Goal: Task Accomplishment & Management: Complete application form

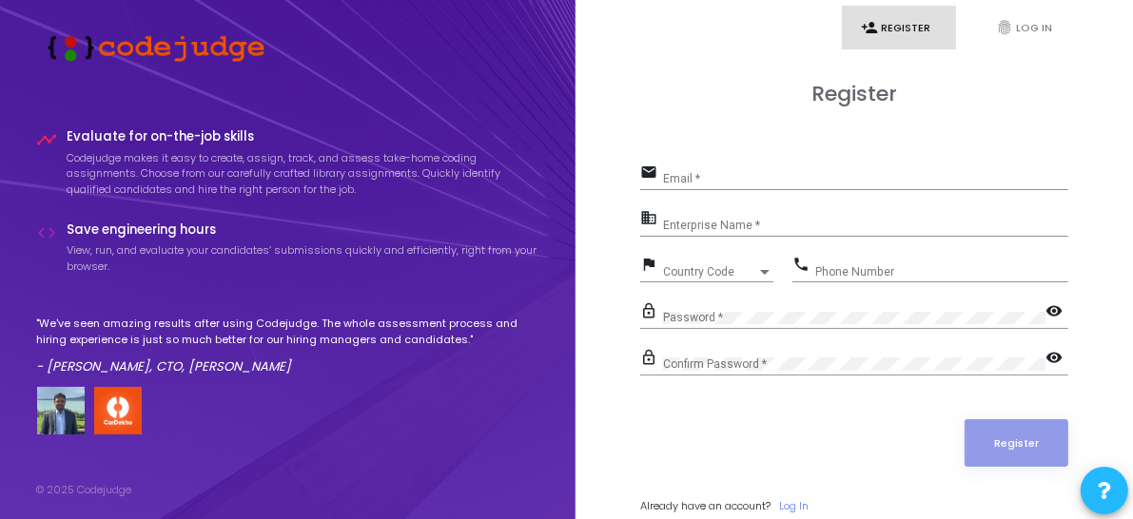
click at [715, 187] on div "Email *" at bounding box center [865, 175] width 405 height 29
click at [714, 179] on input "Email *" at bounding box center [865, 179] width 405 height 13
type input "[EMAIL_ADDRESS][DOMAIN_NAME]"
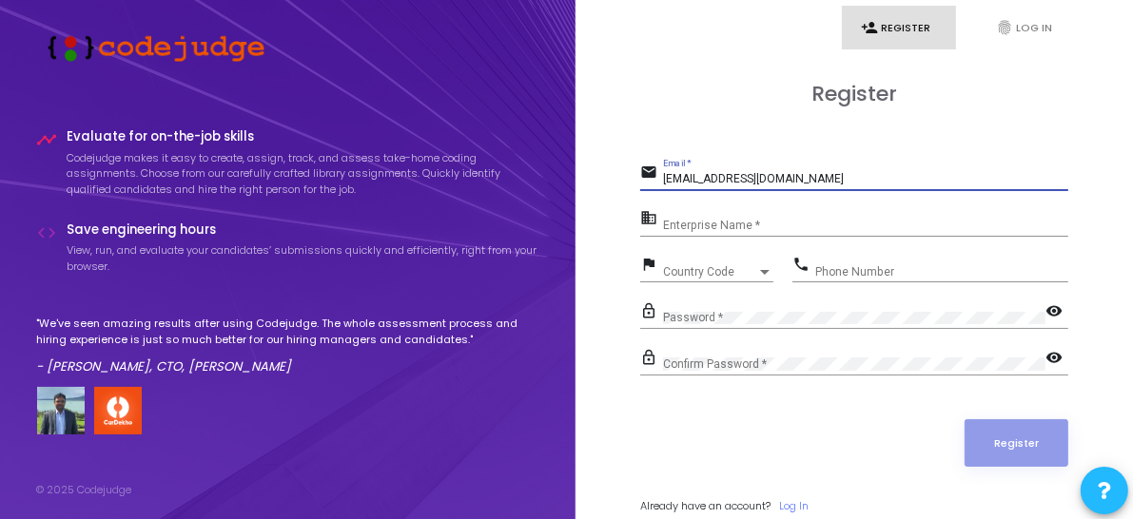
click at [688, 266] on span "Country Code" at bounding box center [709, 271] width 93 height 11
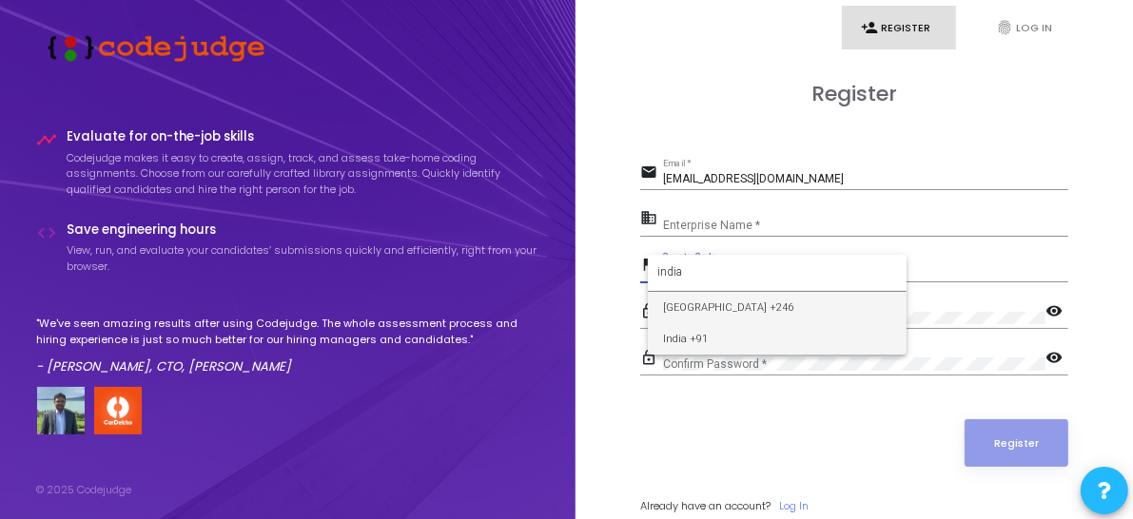
type input "india"
click at [687, 329] on span "India +91" at bounding box center [777, 338] width 228 height 31
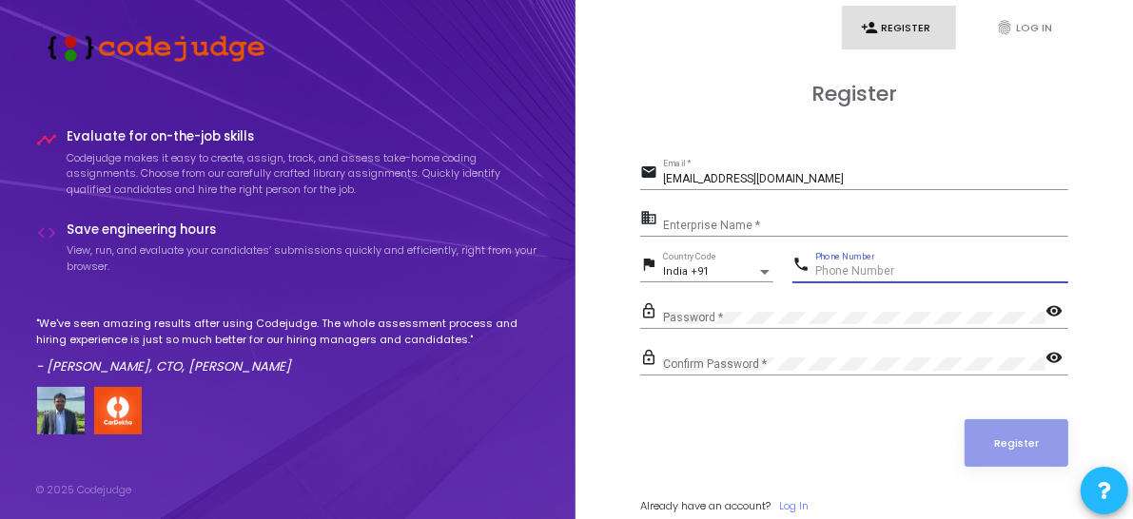
click at [874, 274] on input "Phone Number" at bounding box center [941, 271] width 253 height 13
type input "7"
type input "7903277008"
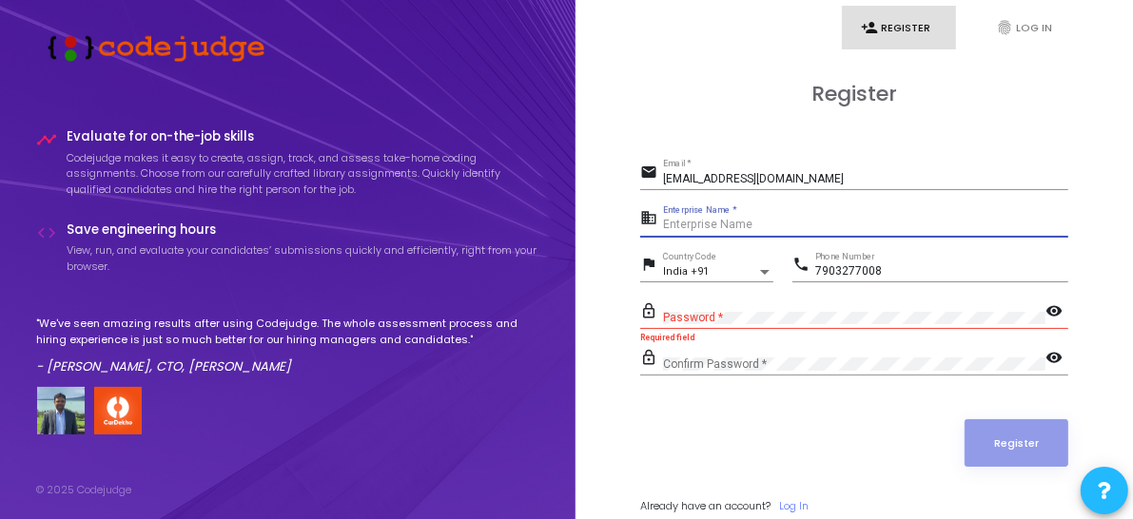
click at [754, 224] on input "Enterprise Name *" at bounding box center [865, 225] width 405 height 13
click at [723, 229] on input "Enterprise Name *" at bounding box center [865, 225] width 405 height 13
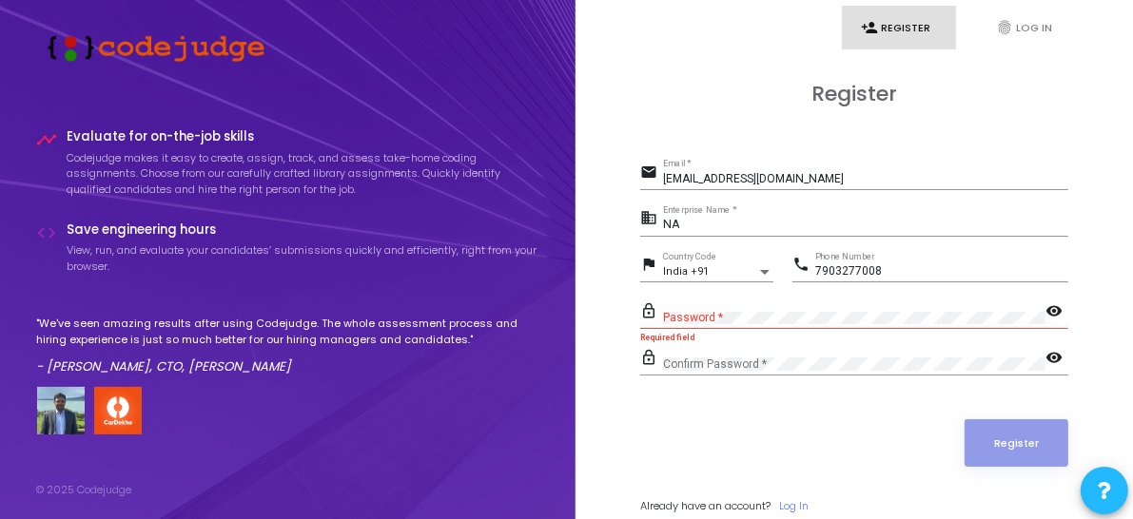
click at [696, 428] on div "Register" at bounding box center [854, 444] width 428 height 48
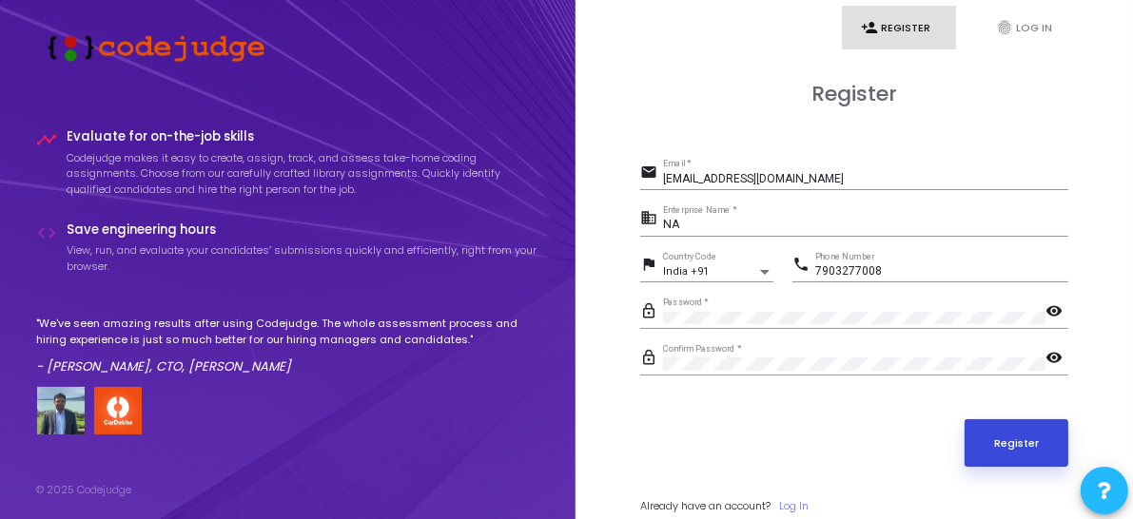
scroll to position [61, 0]
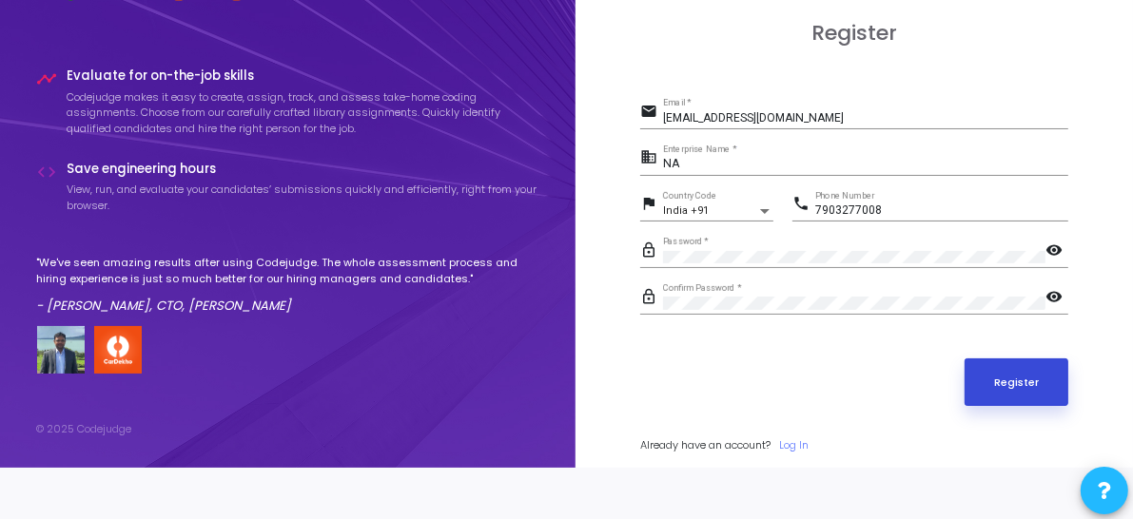
click at [996, 363] on button "Register" at bounding box center [1017, 383] width 105 height 48
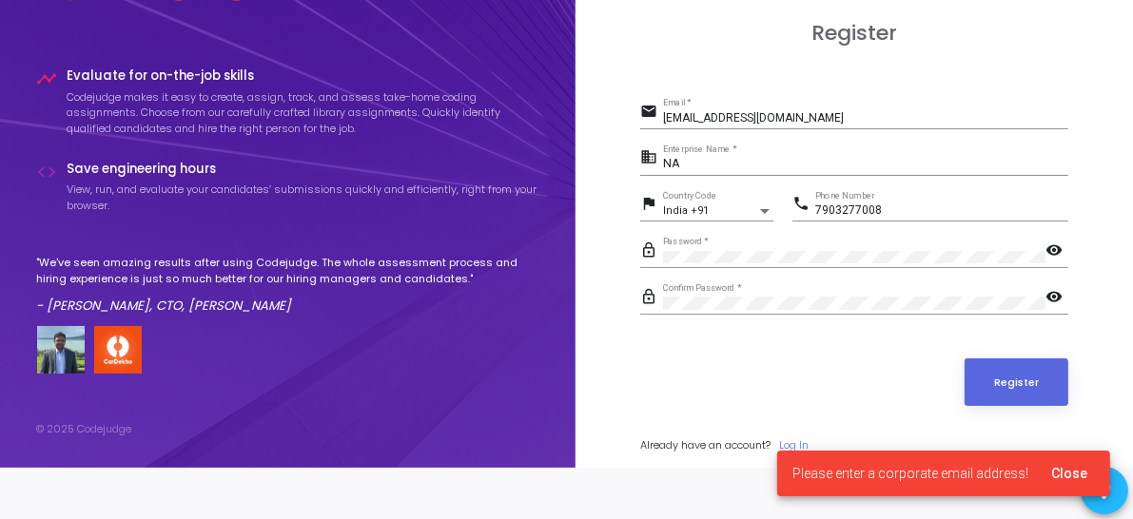
scroll to position [0, 0]
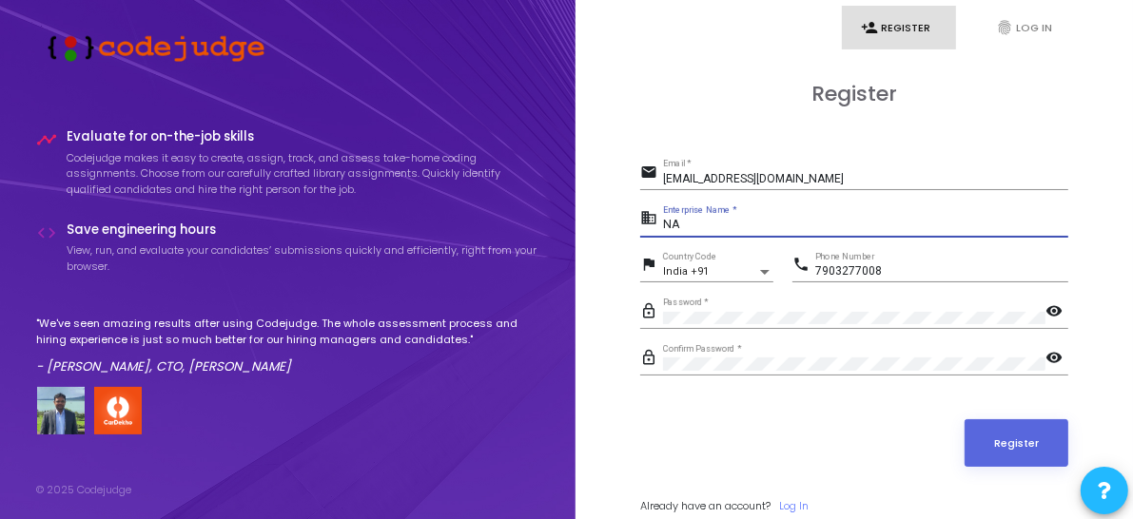
click at [724, 220] on input "NA" at bounding box center [865, 225] width 405 height 13
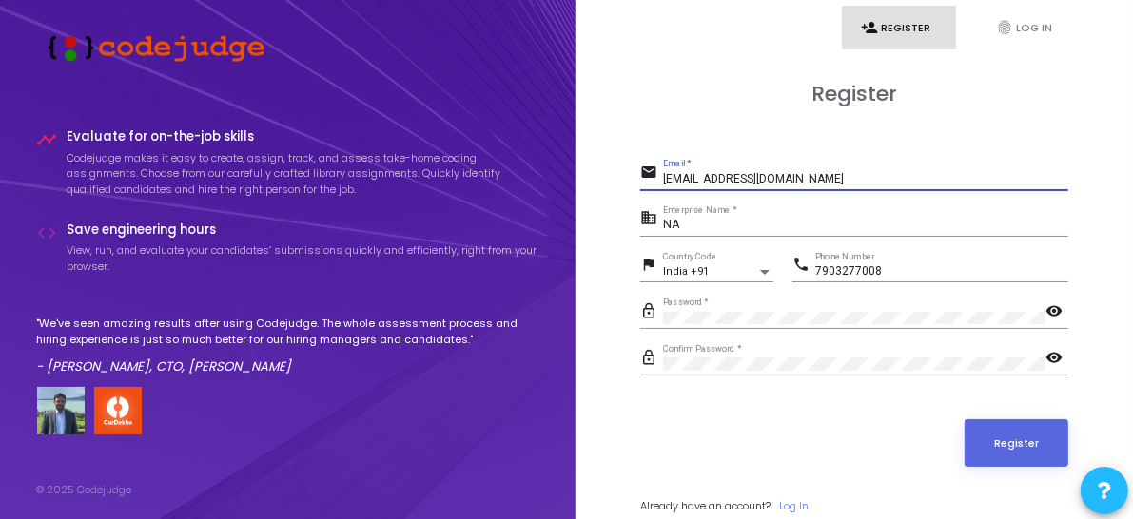
click at [826, 175] on input "[EMAIL_ADDRESS][DOMAIN_NAME]" at bounding box center [865, 179] width 405 height 13
click at [727, 216] on div "NA Enterprise Name *" at bounding box center [865, 220] width 405 height 29
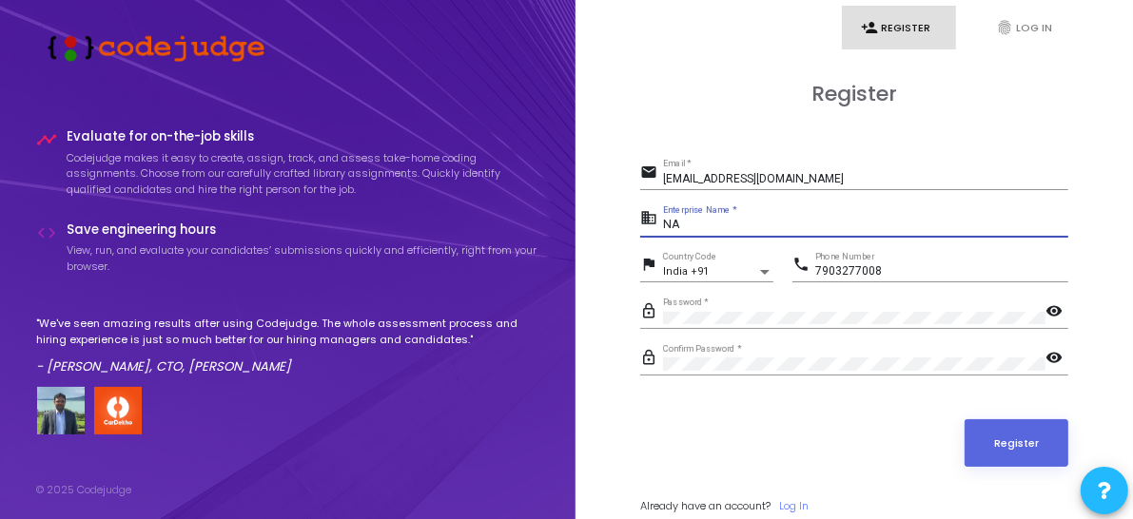
click at [702, 227] on input "NA" at bounding box center [865, 225] width 405 height 13
type input "N"
type input "NA"
click at [656, 133] on div "Register email sudhanshu620026@gmail.com Email * business NA Enterprise Name * …" at bounding box center [854, 319] width 428 height 475
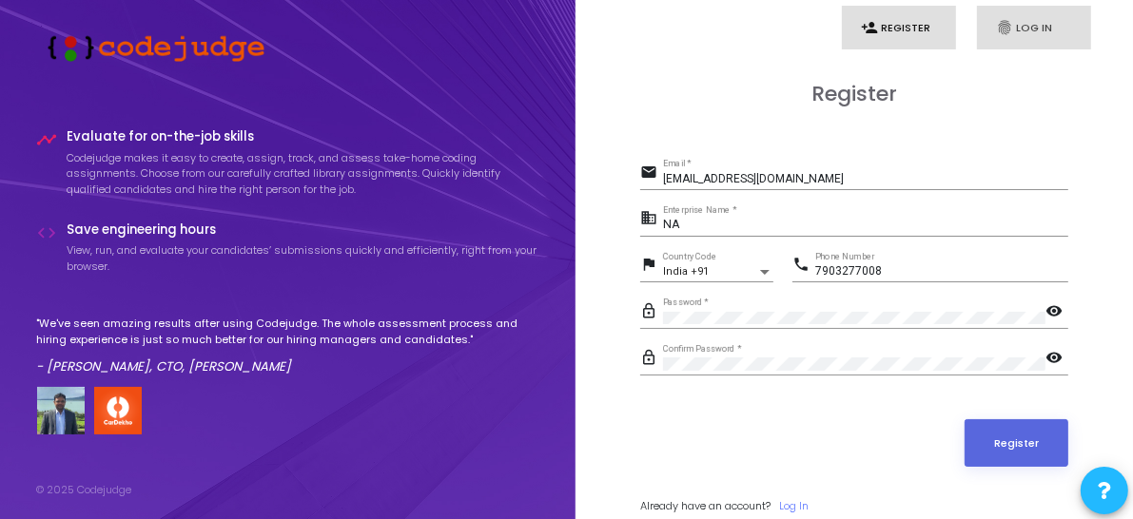
click at [1027, 39] on link "fingerprint Log In" at bounding box center [1034, 28] width 114 height 45
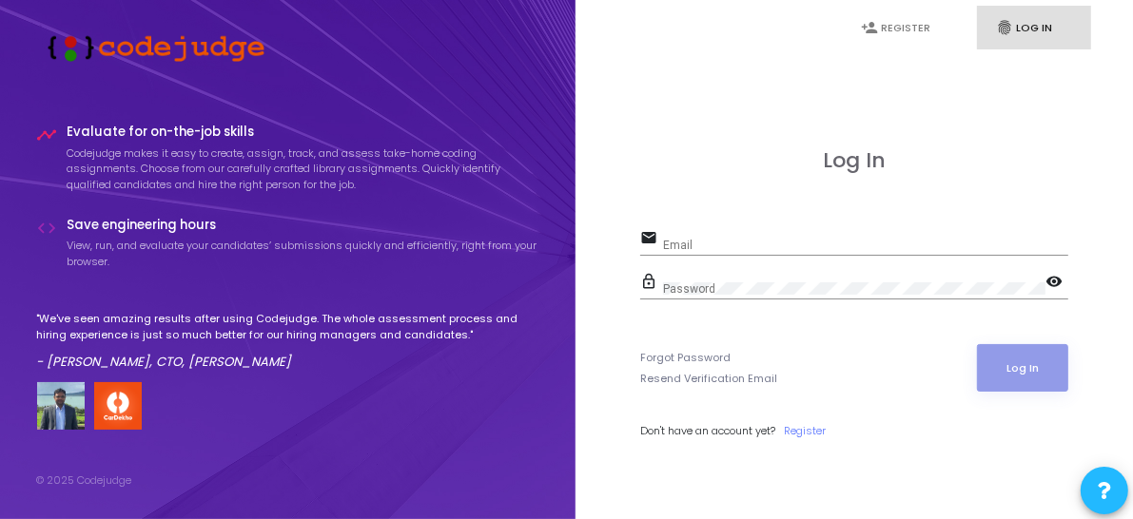
type input "[EMAIL_ADDRESS][DOMAIN_NAME]"
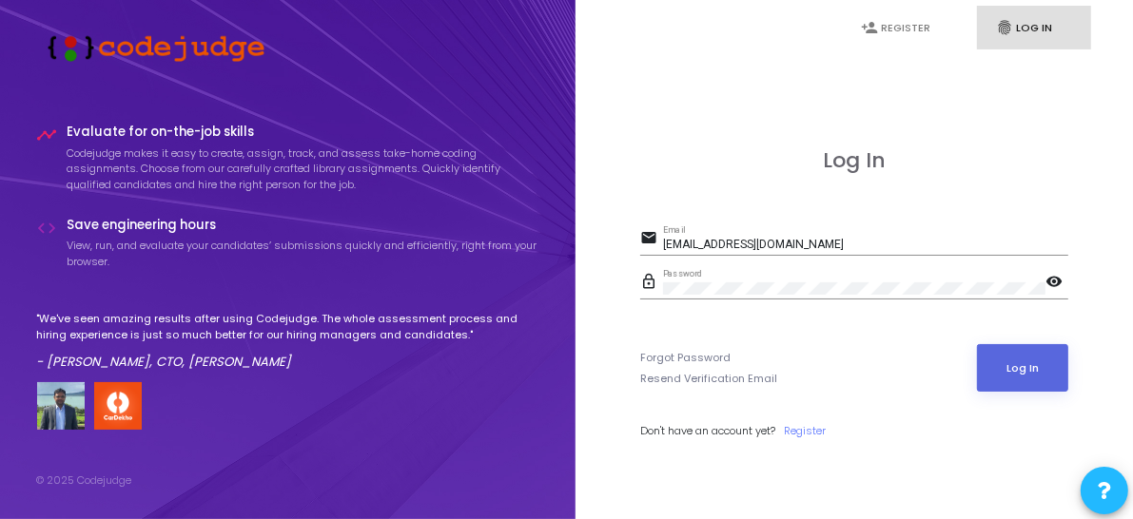
click at [962, 369] on div "Forgot Password Resend Verification Email Log In" at bounding box center [854, 368] width 428 height 48
click at [982, 369] on button "Log In" at bounding box center [1023, 368] width 92 height 48
click at [893, 25] on link "person_add Register" at bounding box center [899, 28] width 114 height 45
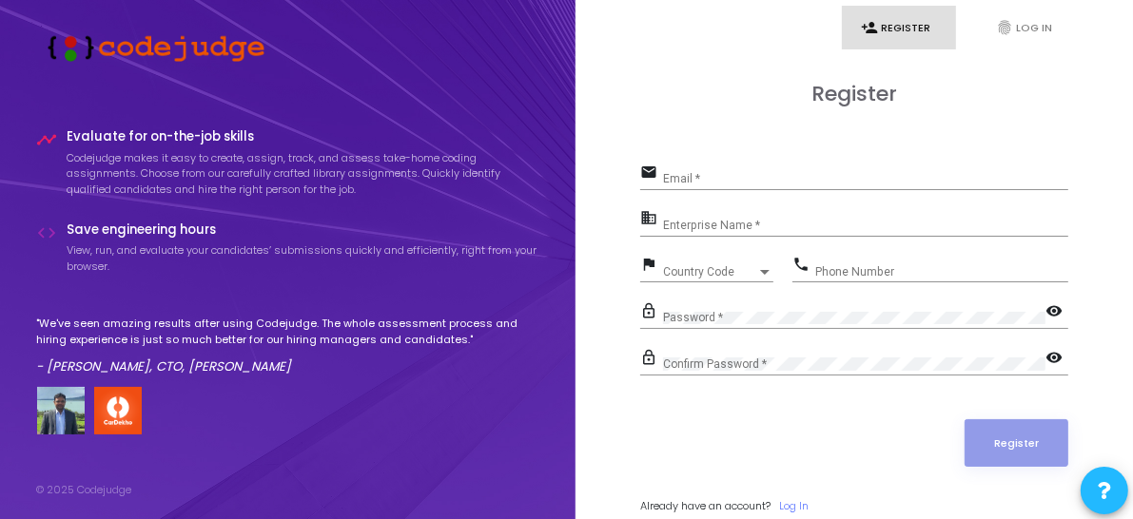
type input "[EMAIL_ADDRESS][DOMAIN_NAME]"
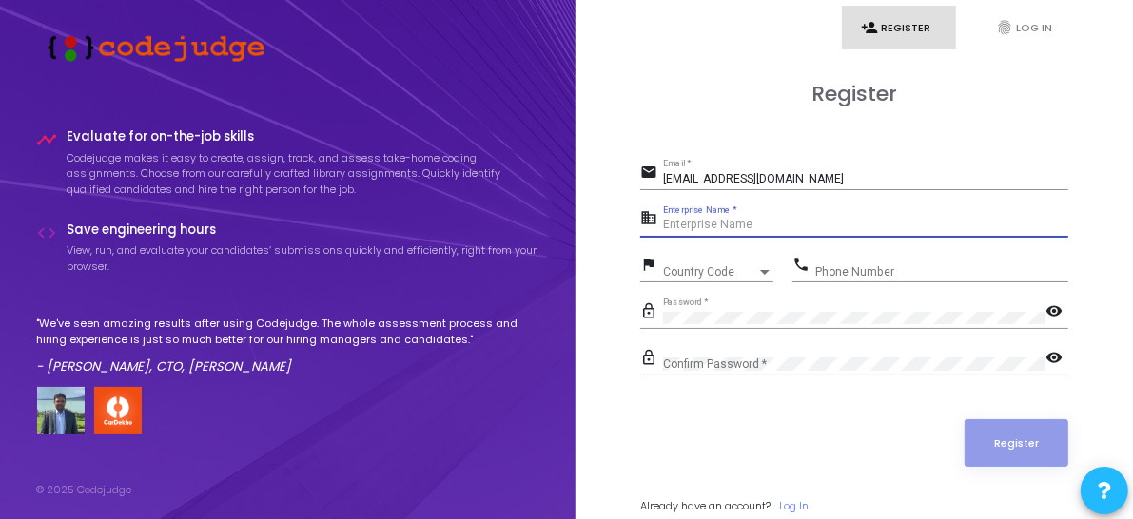
click at [738, 219] on input "Enterprise Name *" at bounding box center [865, 225] width 405 height 13
click at [793, 168] on div "[EMAIL_ADDRESS][DOMAIN_NAME] Email *" at bounding box center [865, 175] width 405 height 29
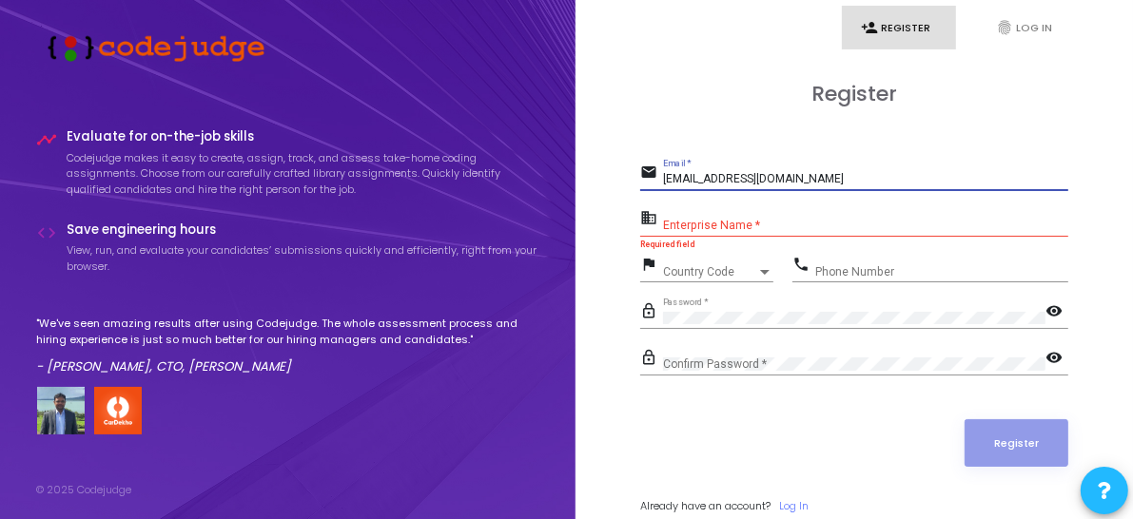
drag, startPoint x: 836, startPoint y: 176, endPoint x: 659, endPoint y: 164, distance: 177.4
click at [659, 163] on div "email [EMAIL_ADDRESS][DOMAIN_NAME] Email *" at bounding box center [854, 175] width 428 height 30
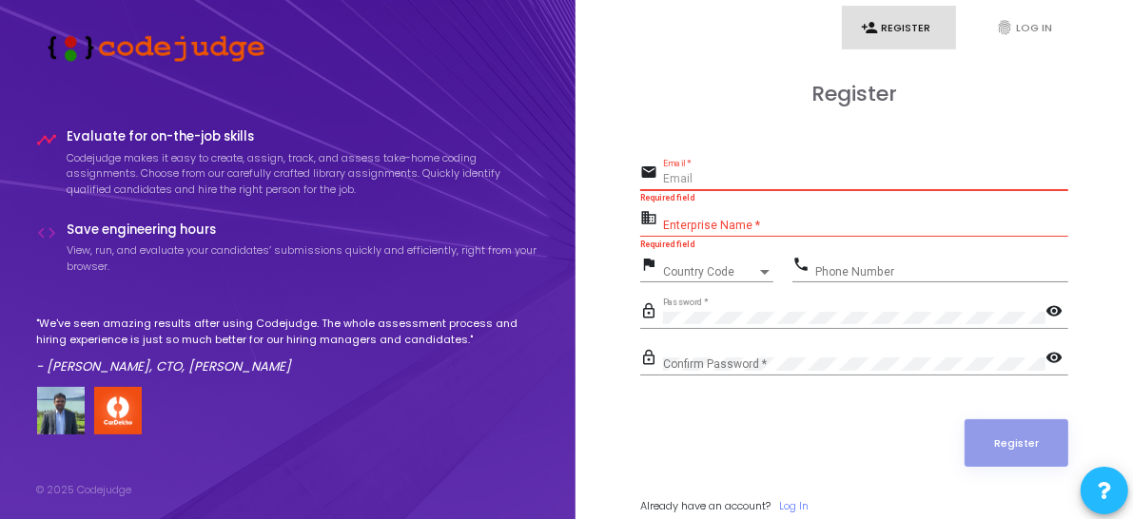
click at [520, 150] on p "Codejudge makes it easy to create, assign, track, and assess take-home coding a…" at bounding box center [304, 174] width 472 height 48
click at [717, 182] on input "Email *" at bounding box center [865, 179] width 405 height 13
type input "[EMAIL_ADDRESS][DOMAIN_NAME]"
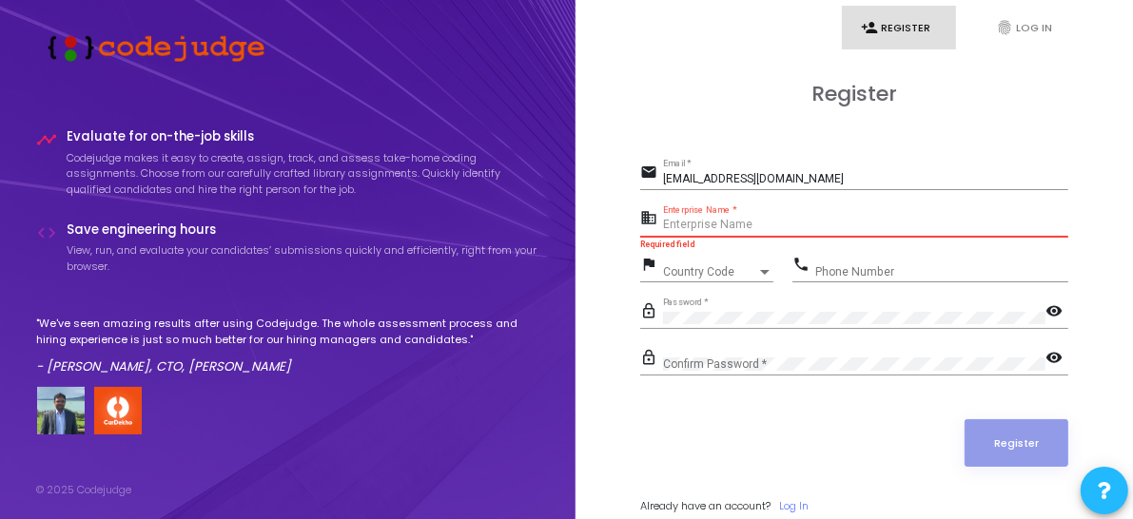
click at [727, 221] on input "Enterprise Name *" at bounding box center [865, 225] width 405 height 13
click at [724, 223] on input "Enterprise Name *" at bounding box center [865, 225] width 405 height 13
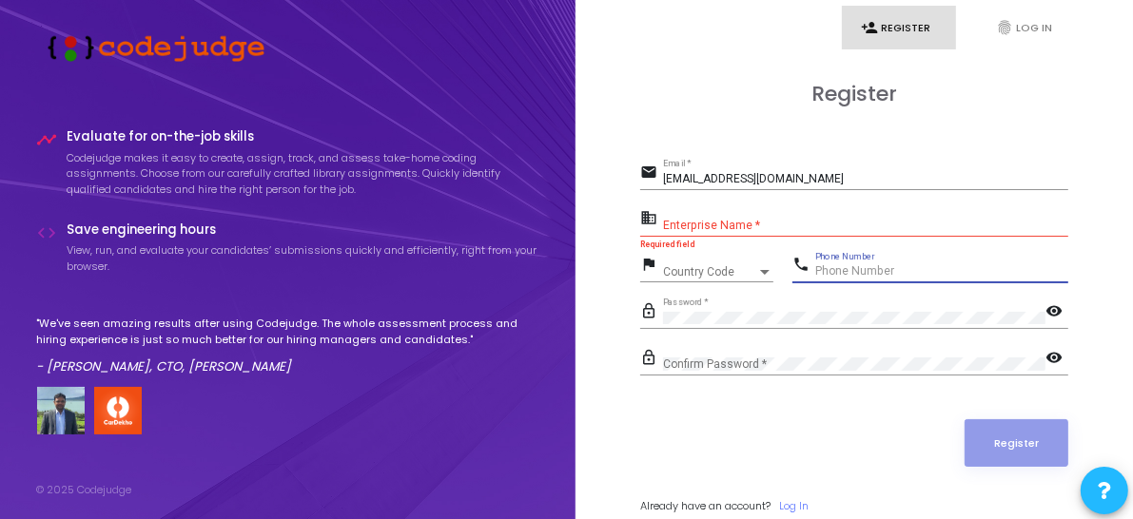
click at [816, 267] on input "Phone Number" at bounding box center [941, 271] width 253 height 13
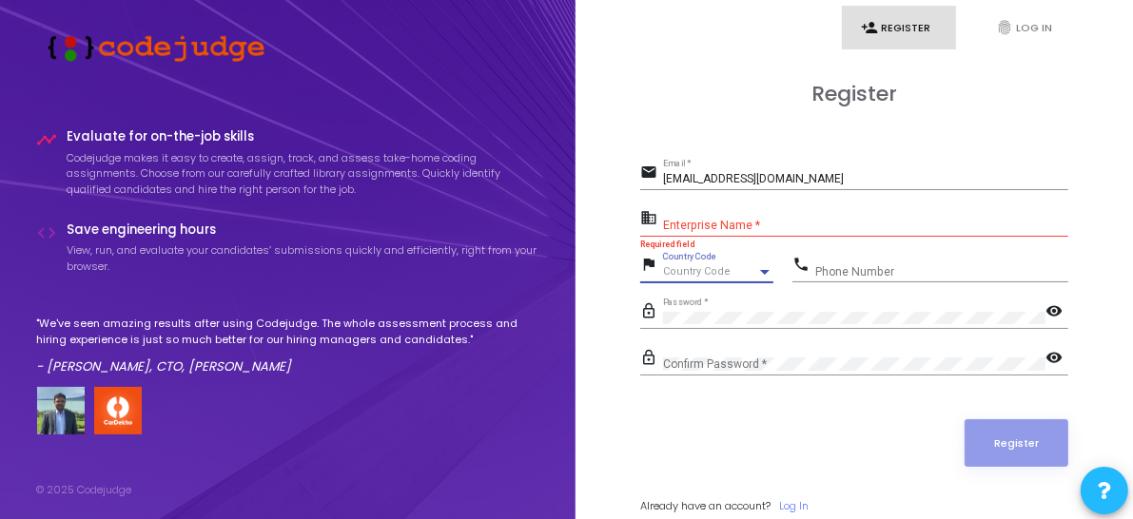
click at [715, 270] on span "Country Code" at bounding box center [697, 271] width 68 height 12
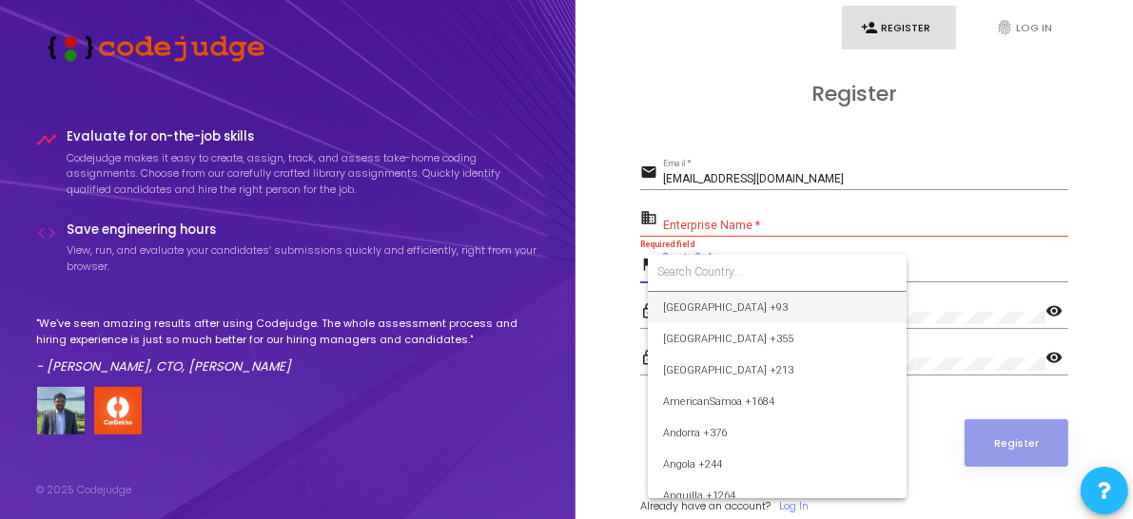
type input "o"
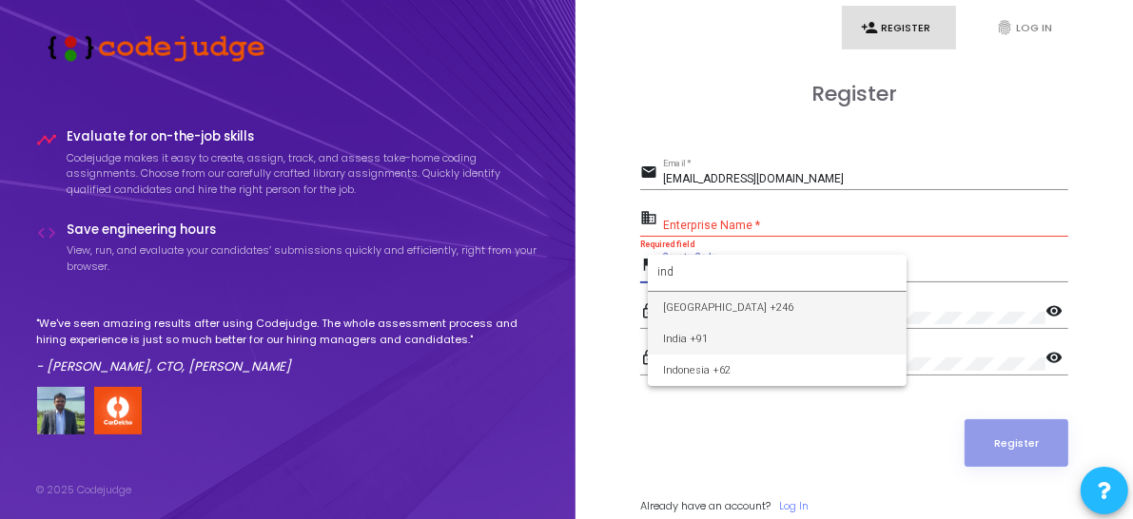
type input "ind"
click at [697, 345] on span "India +91" at bounding box center [777, 338] width 228 height 31
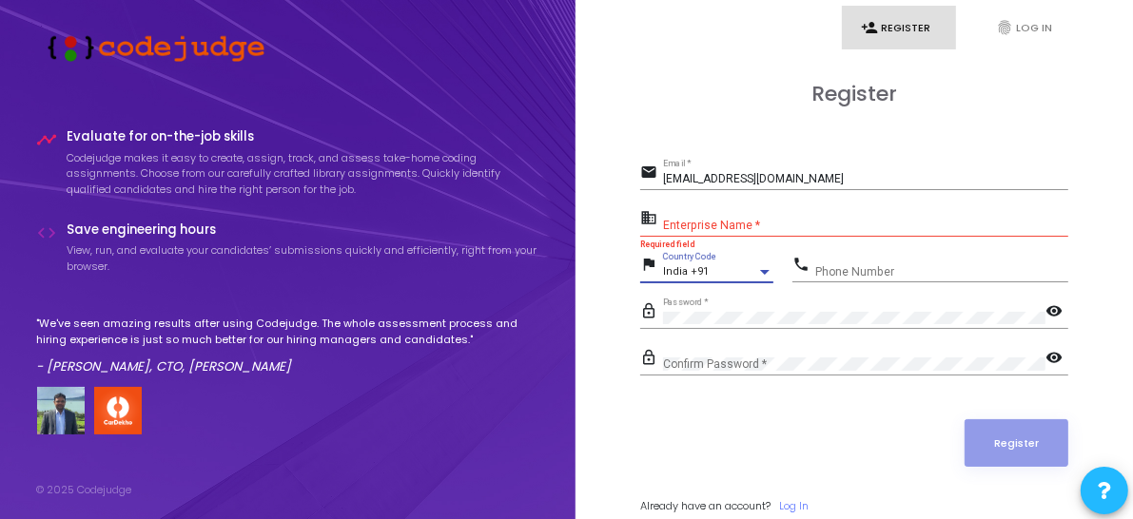
click at [853, 253] on div "Phone Number" at bounding box center [941, 267] width 253 height 29
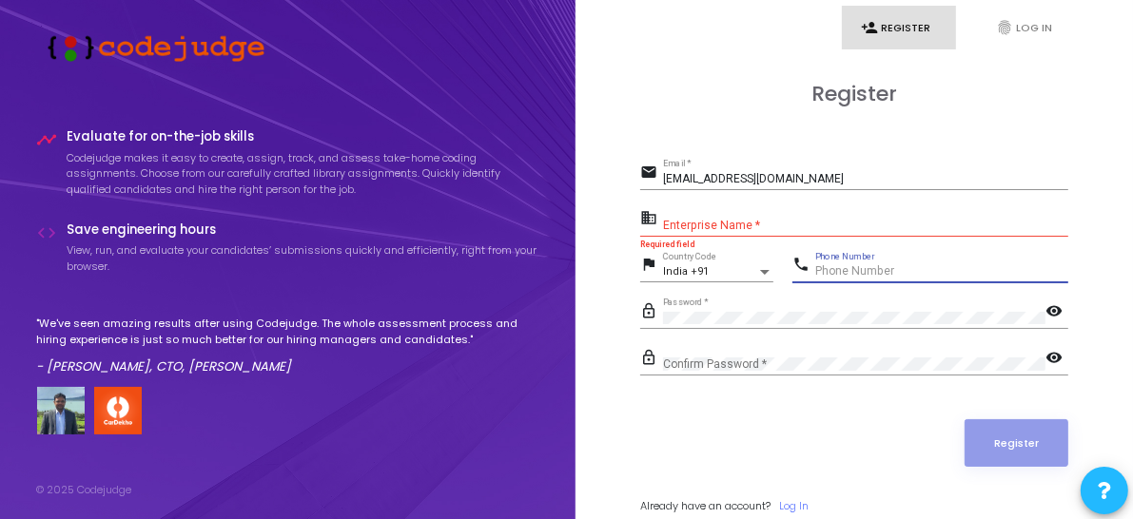
click at [848, 267] on input "Phone Number" at bounding box center [941, 271] width 253 height 13
type input "7"
type input "7903277008"
click at [773, 352] on div "Confirm Password *" at bounding box center [854, 359] width 382 height 29
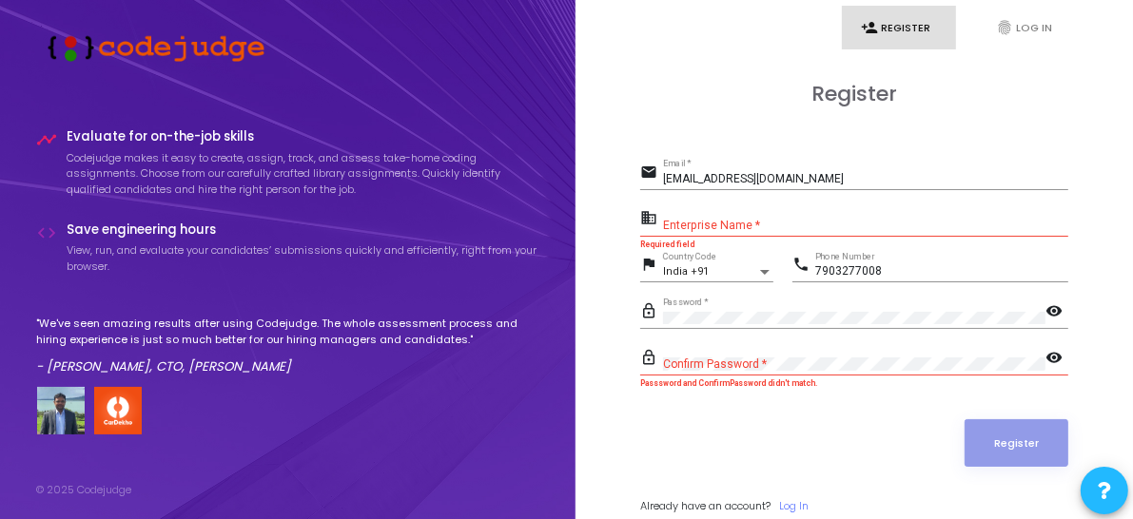
click at [1059, 311] on mat-icon "visibility" at bounding box center [1057, 313] width 23 height 23
click at [1046, 348] on mat-icon "visibility" at bounding box center [1057, 359] width 23 height 23
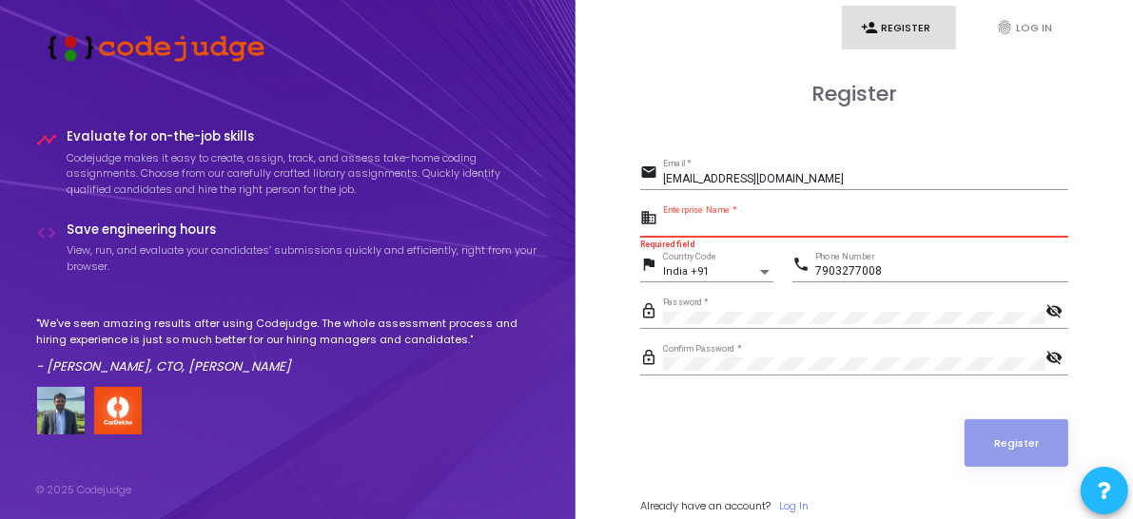
click at [731, 221] on input "Enterprise Name *" at bounding box center [865, 225] width 405 height 13
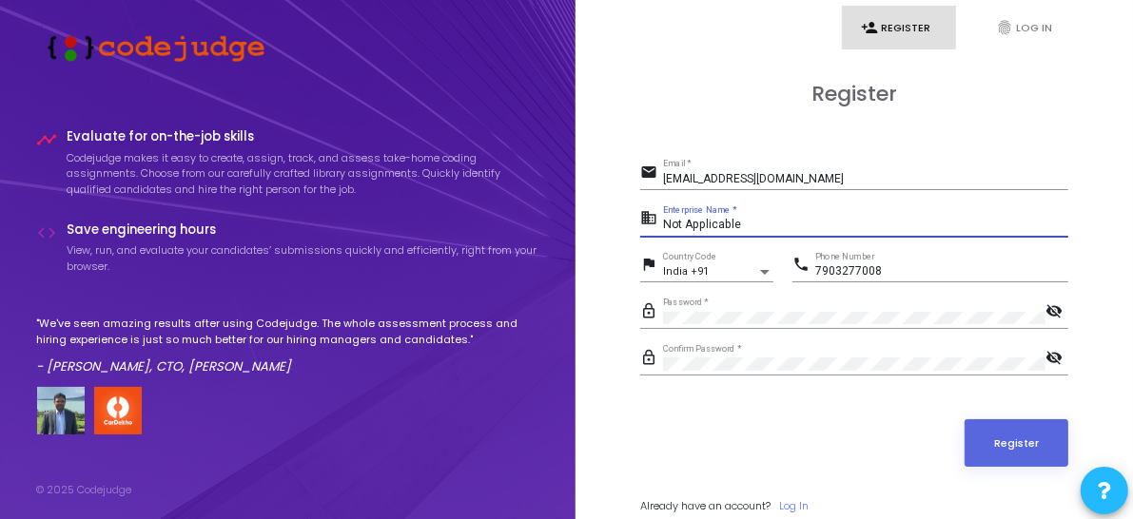
type input "Not Applicable"
click at [738, 451] on div "Register" at bounding box center [854, 444] width 428 height 48
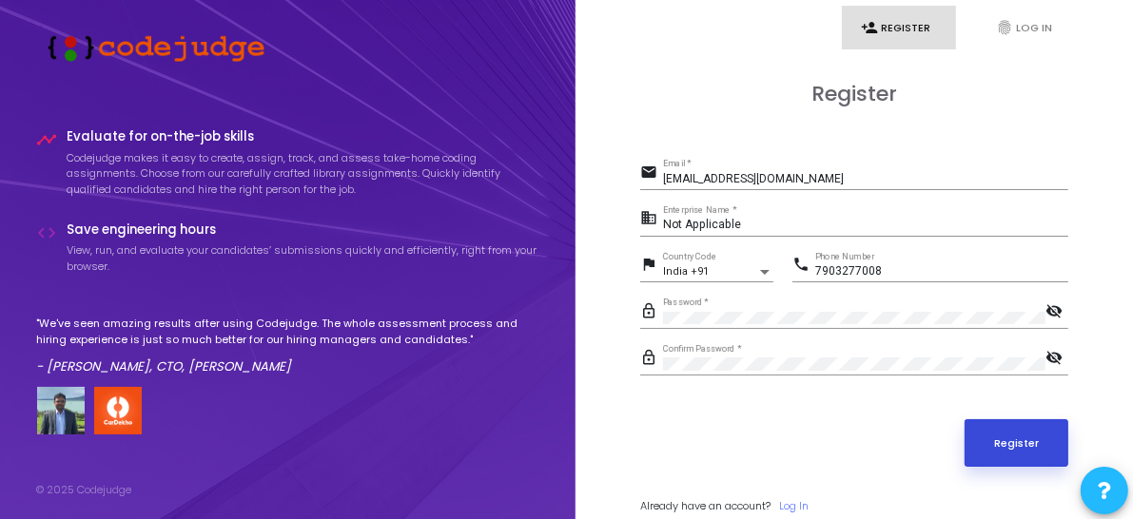
click at [1039, 434] on button "Register" at bounding box center [1017, 444] width 105 height 48
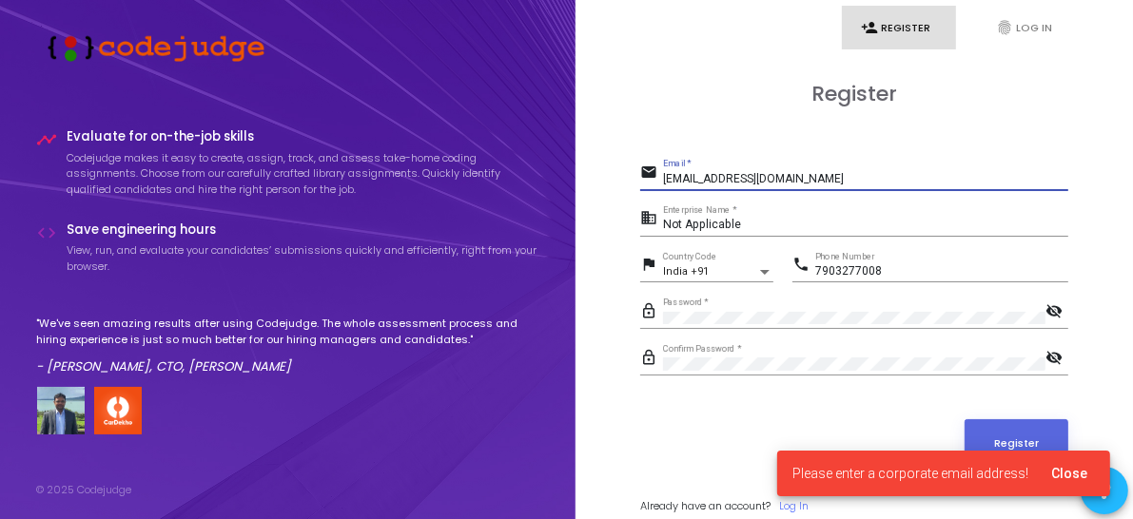
drag, startPoint x: 861, startPoint y: 179, endPoint x: 645, endPoint y: 144, distance: 218.8
click at [645, 144] on div "Register email [EMAIL_ADDRESS][DOMAIN_NAME] Email * business Not Applicable Ent…" at bounding box center [854, 319] width 428 height 475
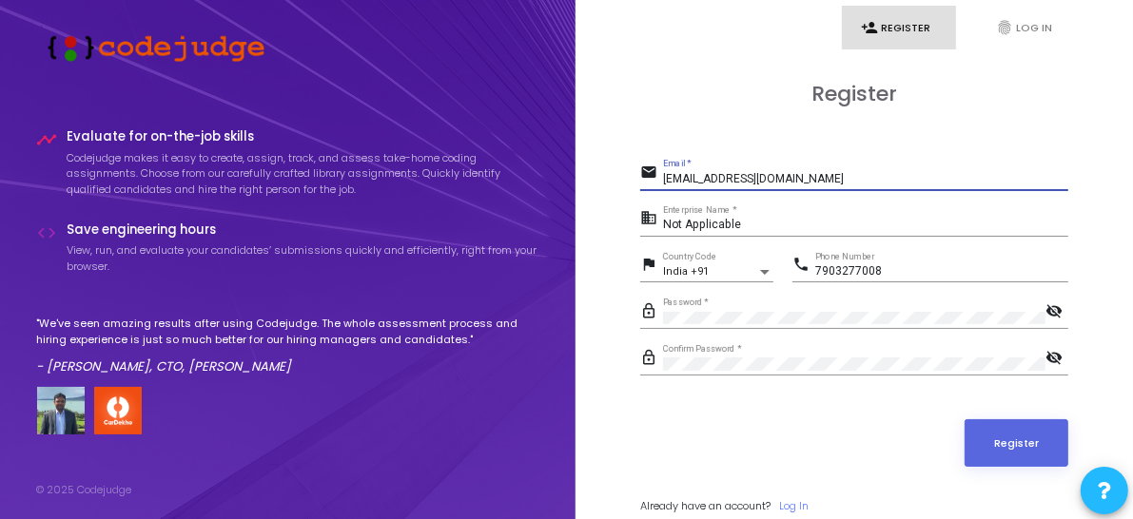
type input "[EMAIL_ADDRESS][DOMAIN_NAME]"
click at [793, 138] on div "Register email [EMAIL_ADDRESS][DOMAIN_NAME] Email * business Not Applicable Ent…" at bounding box center [854, 319] width 428 height 475
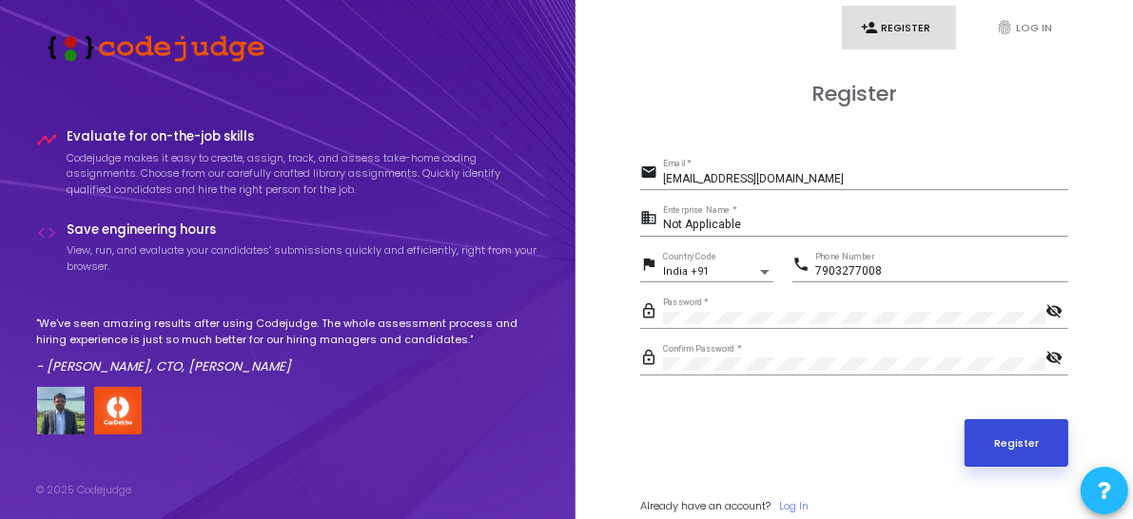
click at [1006, 434] on button "Register" at bounding box center [1017, 444] width 105 height 48
